Goal: Task Accomplishment & Management: Use online tool/utility

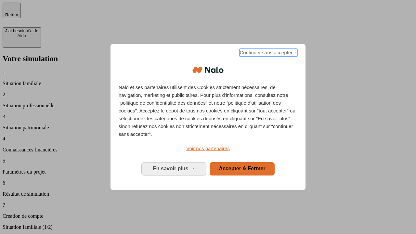
click at [268, 54] on span "Continuer sans accepter →" at bounding box center [268, 53] width 58 height 8
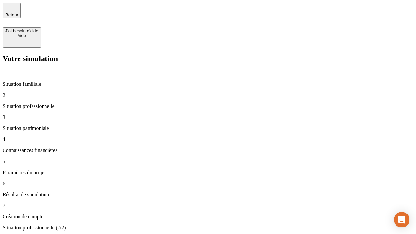
type input "30 000"
type input "40 000"
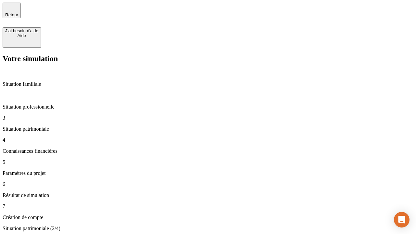
type input "1 100"
type input "20"
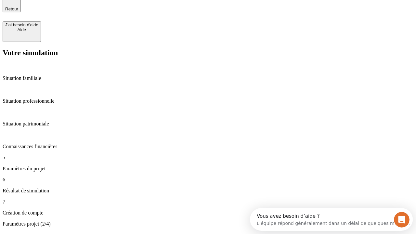
type input "40"
type input "62"
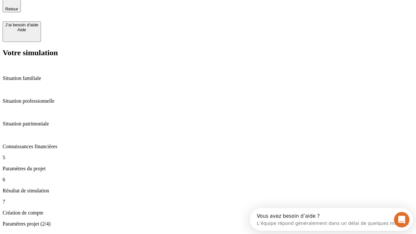
type input "50 000"
type input "640"
